Goal: Navigation & Orientation: Find specific page/section

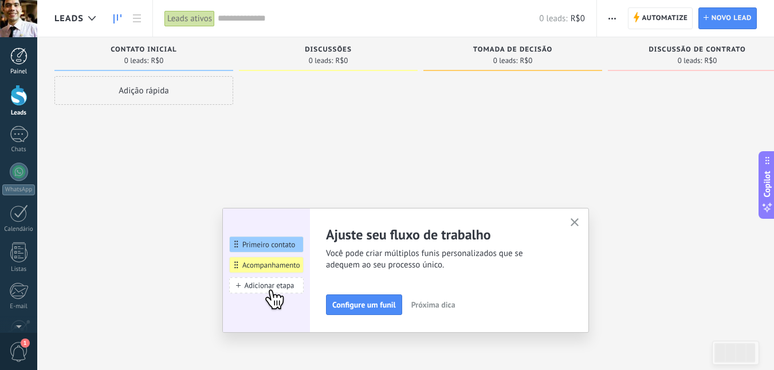
click at [20, 60] on div at bounding box center [18, 56] width 17 height 17
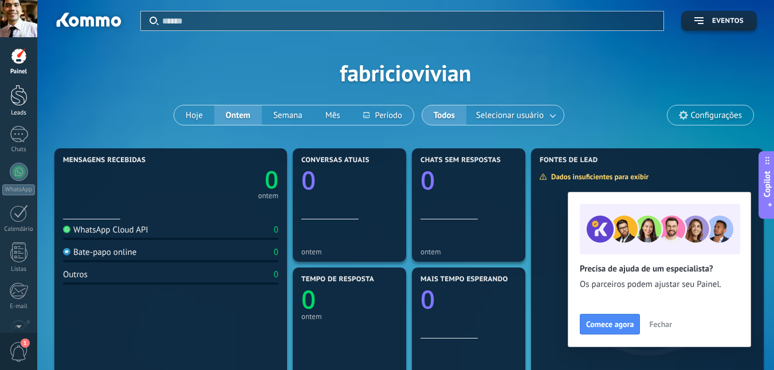
click at [23, 96] on div at bounding box center [18, 95] width 17 height 21
